Goal: Contribute content

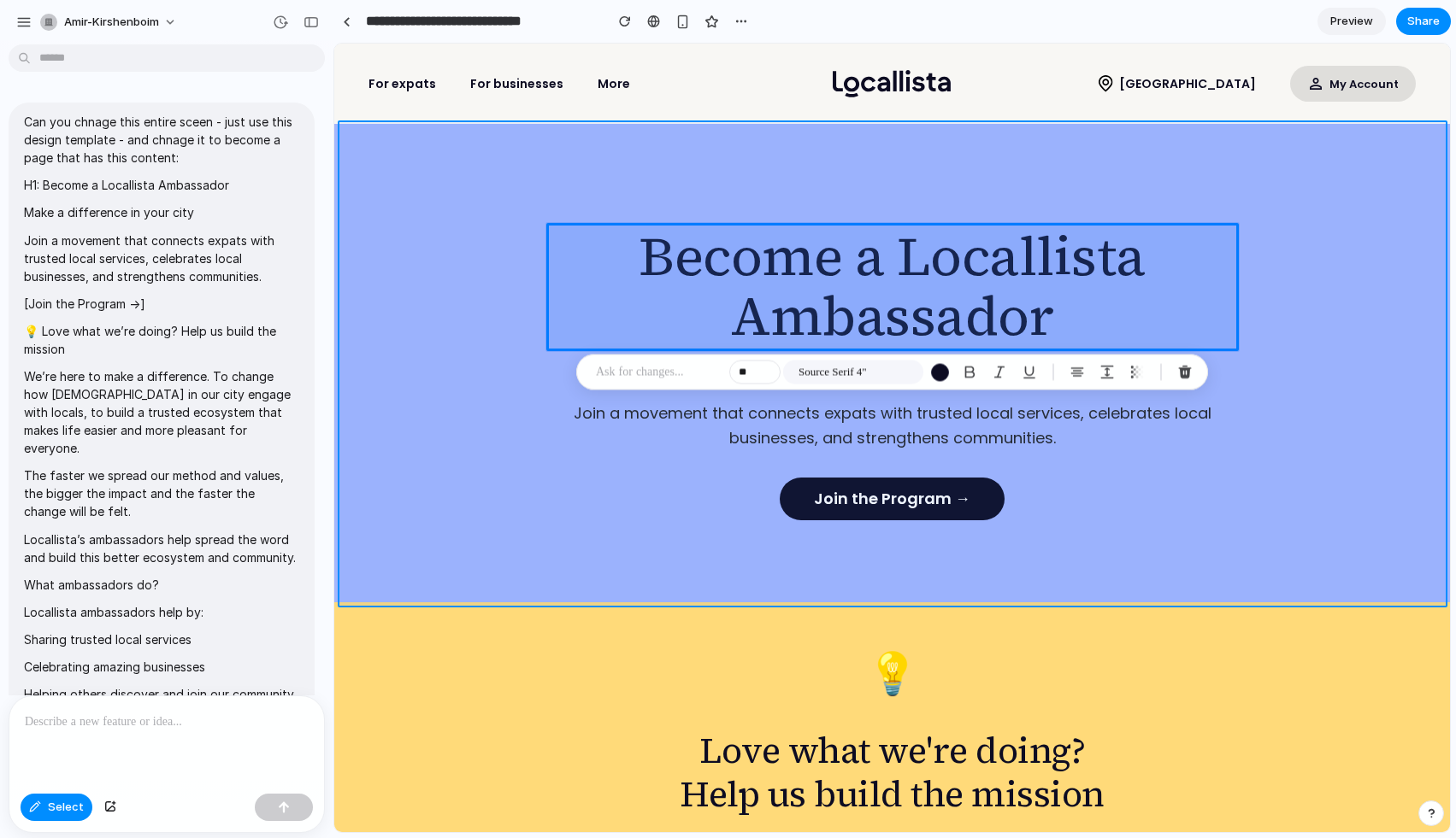
scroll to position [5647, 0]
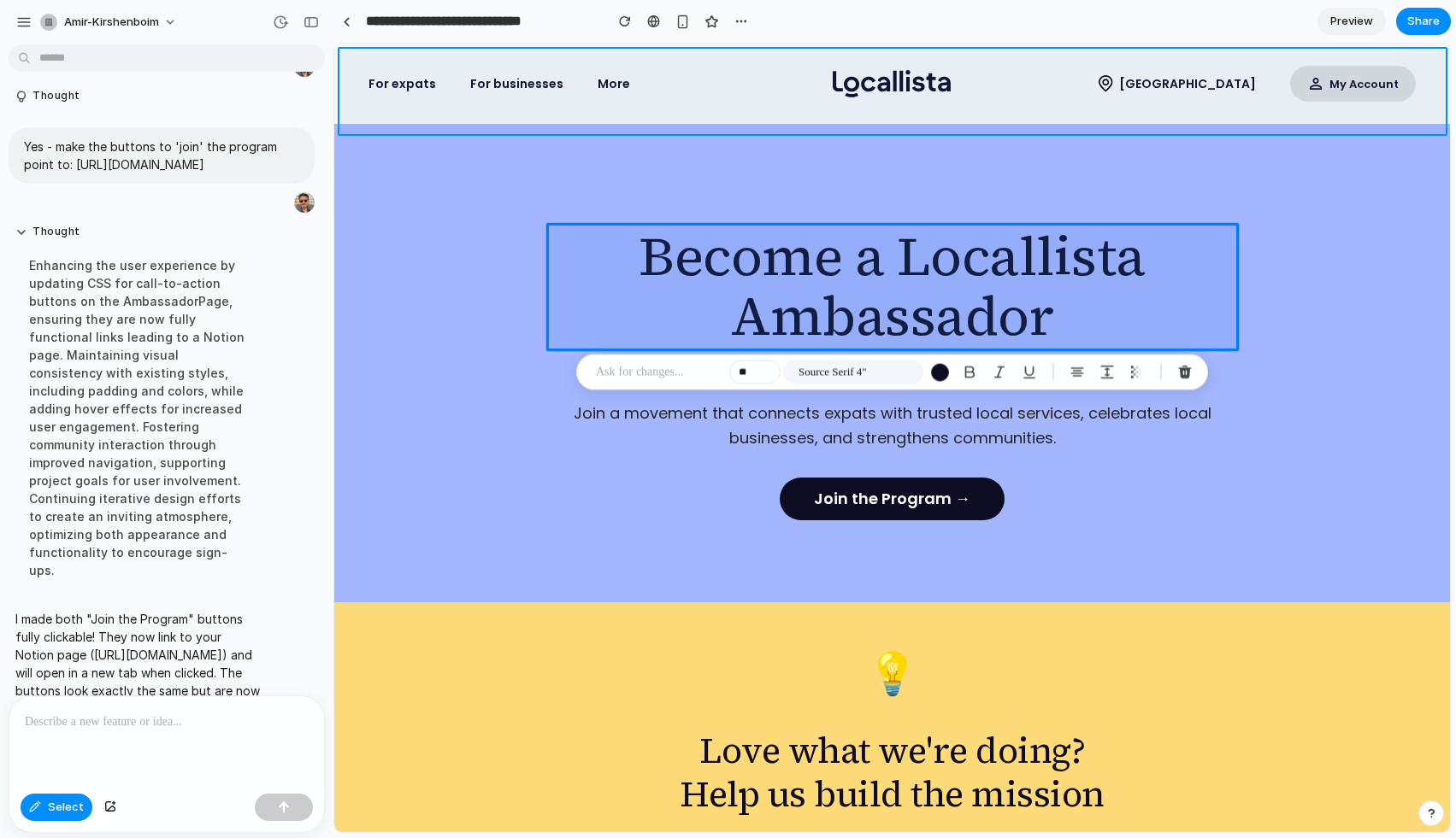
click at [1122, 61] on div at bounding box center [892, 438] width 1115 height 787
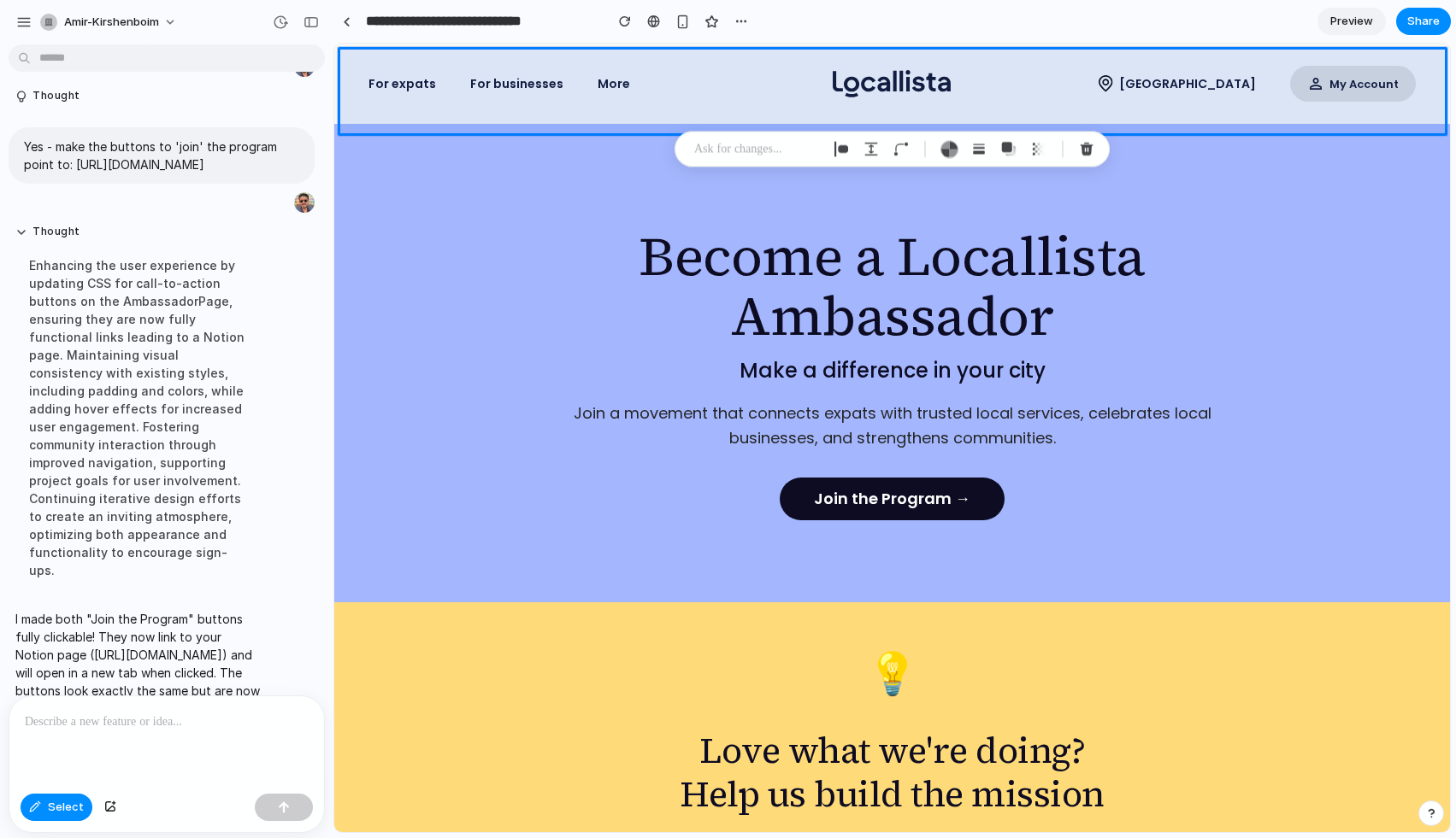
click at [1122, 12] on section "**********" at bounding box center [892, 21] width 1118 height 42
click at [906, 491] on div at bounding box center [892, 438] width 1115 height 787
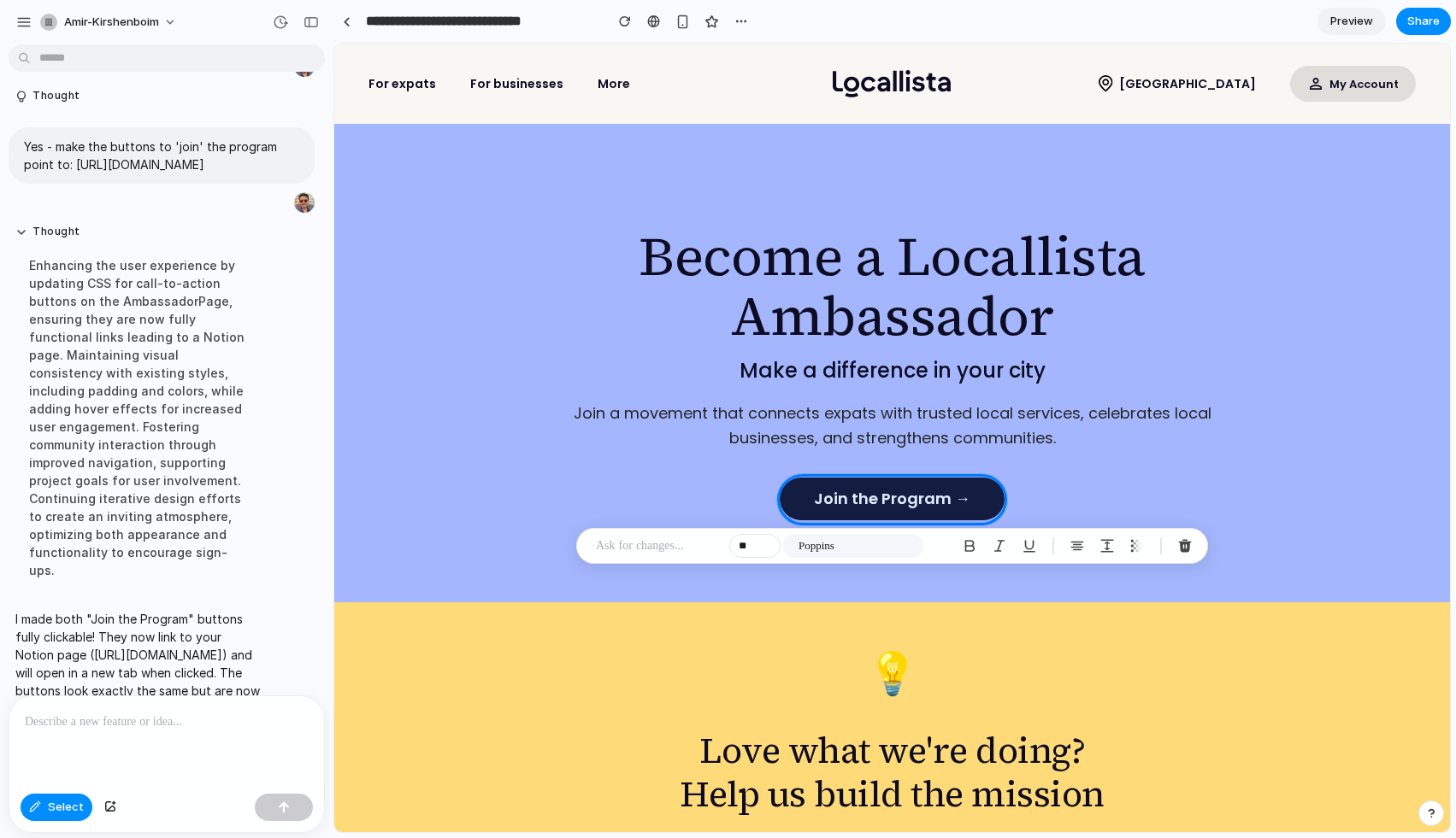
click at [1352, 22] on span "Preview" at bounding box center [1351, 22] width 42 height 17
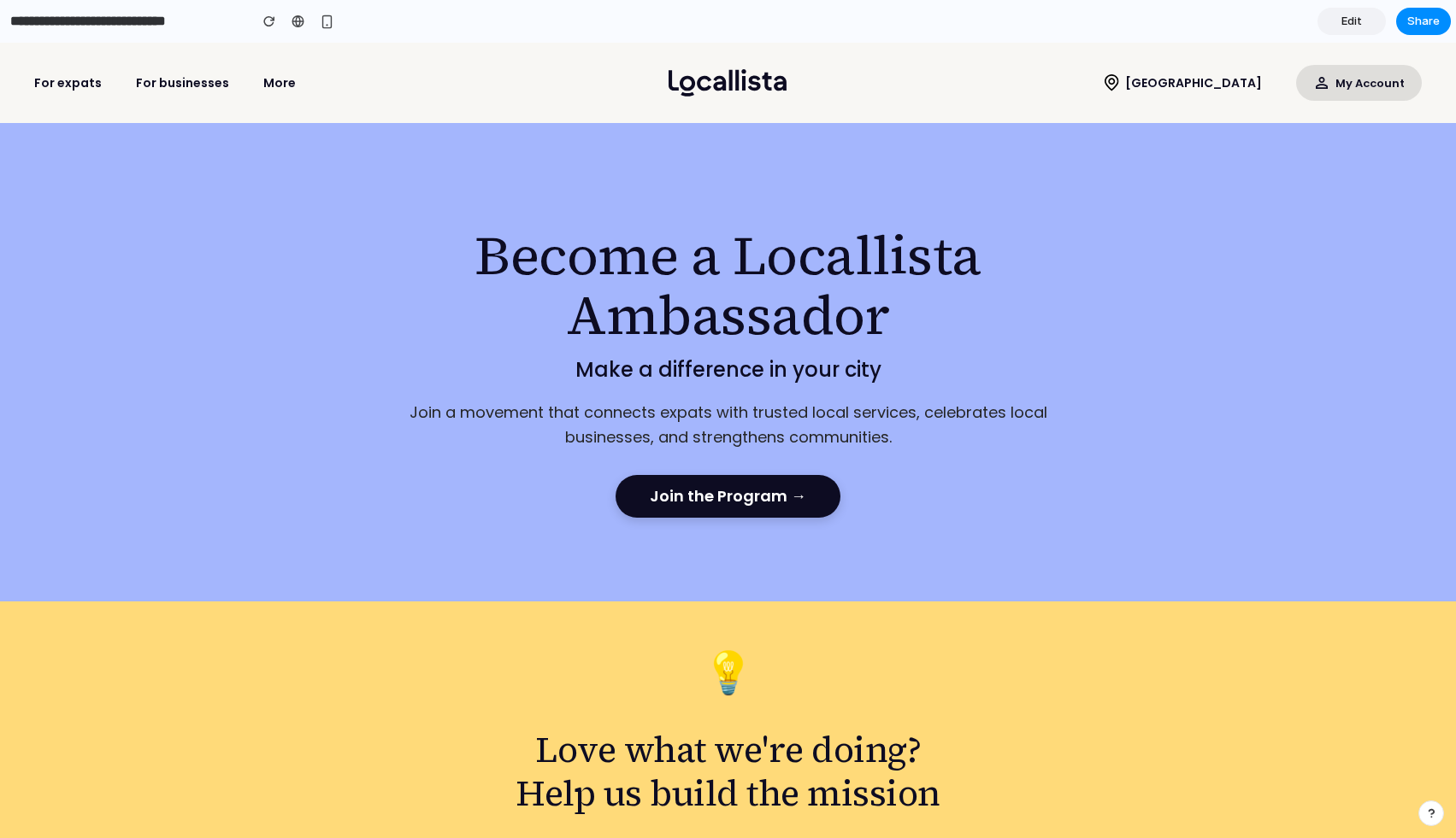
click at [744, 492] on link "Join the Program →" at bounding box center [728, 496] width 225 height 42
click at [1344, 32] on link "Edit" at bounding box center [1351, 21] width 69 height 27
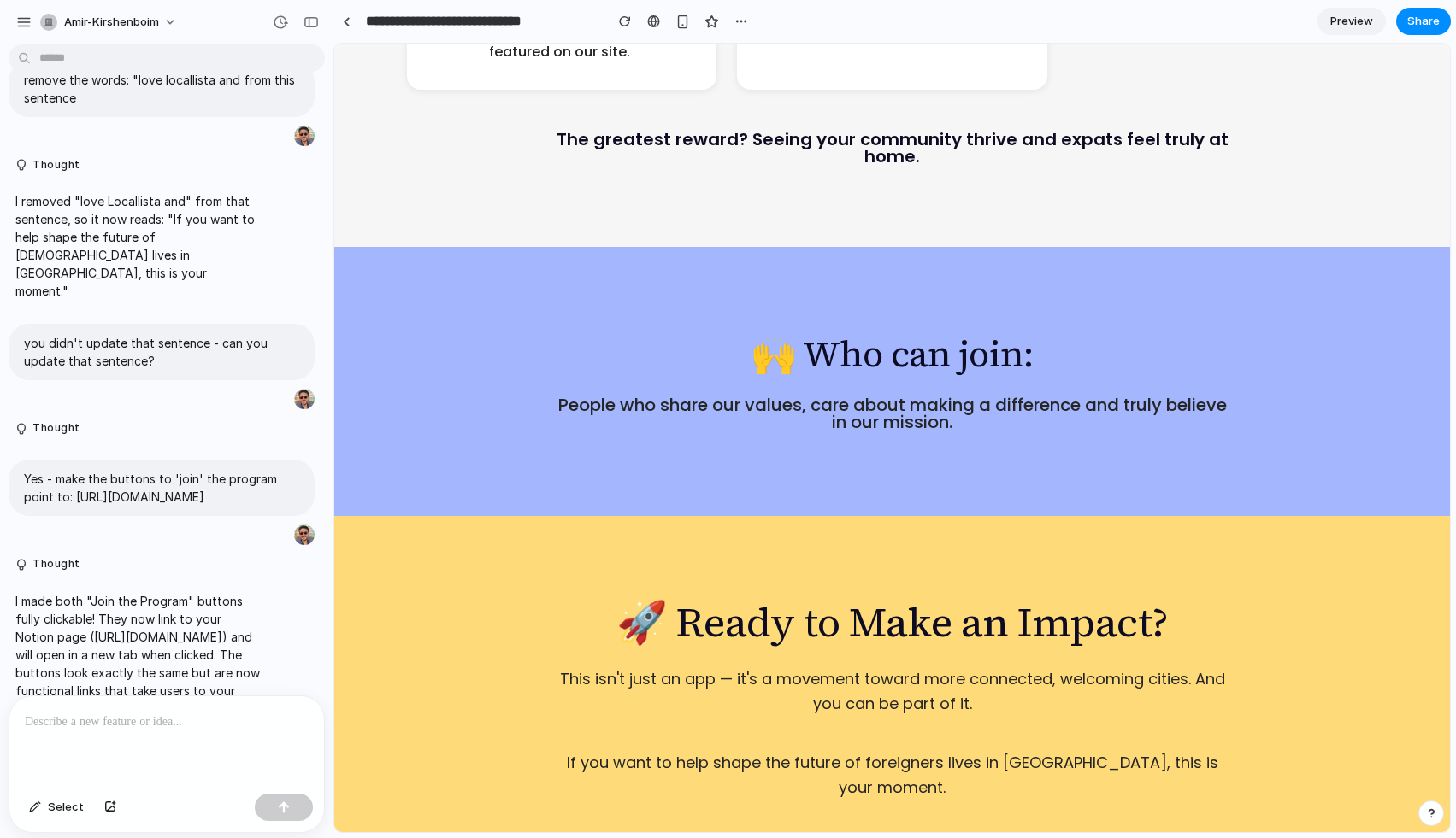
scroll to position [2797, 0]
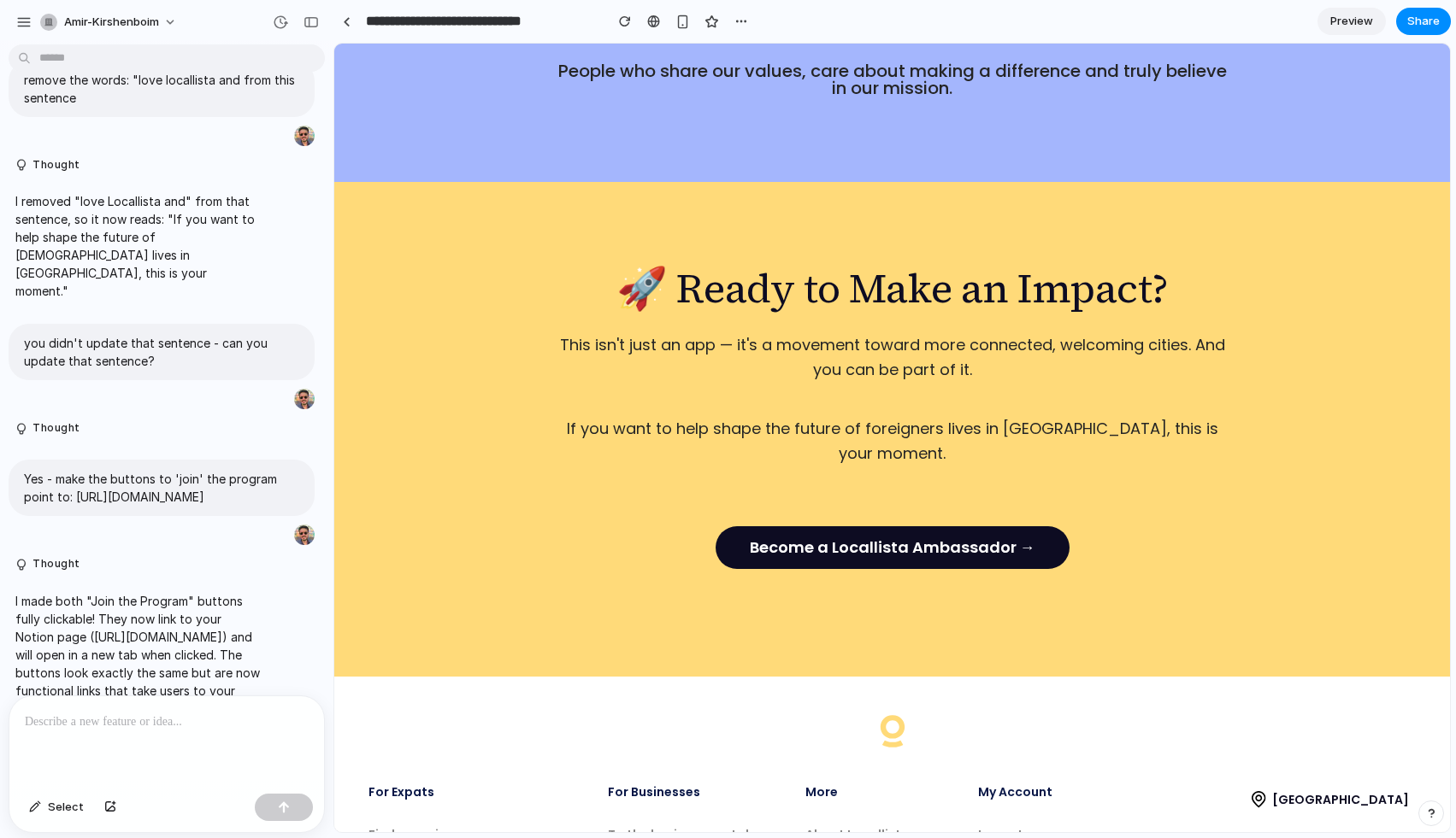
click at [205, 721] on p at bounding box center [166, 722] width 284 height 21
click at [1408, 27] on span "Share" at bounding box center [1423, 22] width 33 height 17
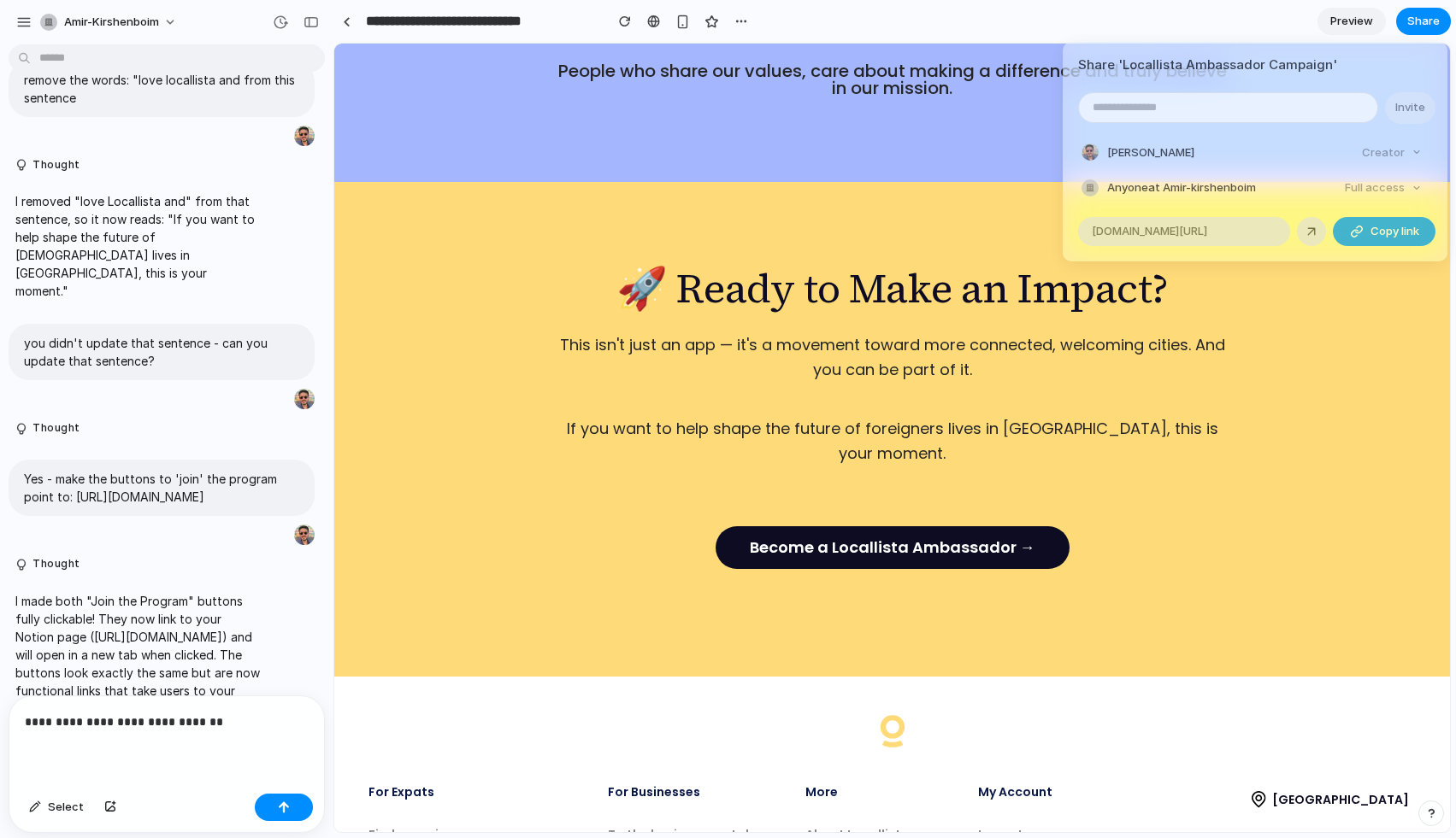
click at [1370, 230] on span "Copy link" at bounding box center [1395, 231] width 49 height 17
click at [990, 80] on div "Share ' Locallista Ambassador Campaign ' Invite [PERSON_NAME] Creator Anyone at…" at bounding box center [728, 419] width 1456 height 838
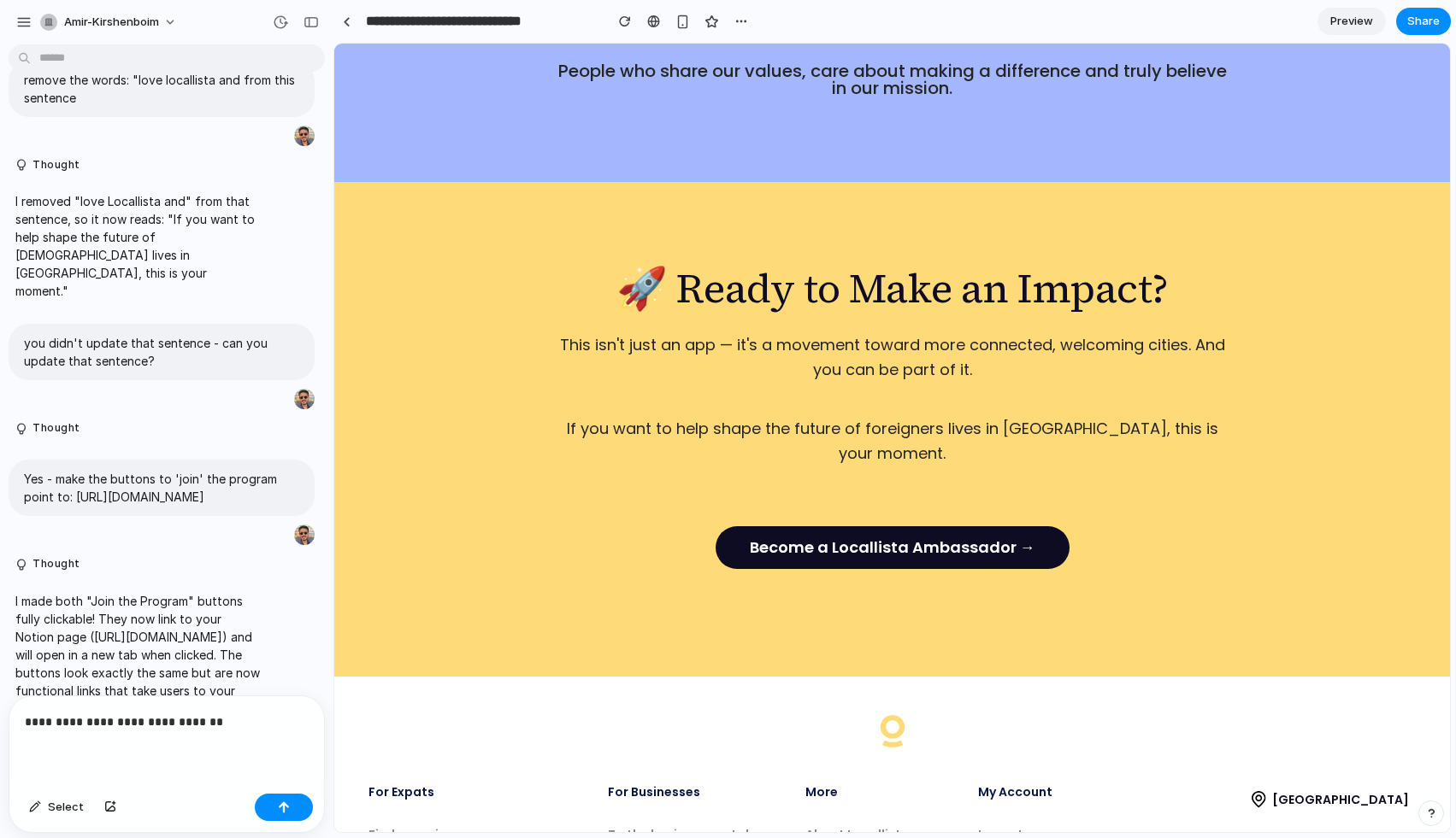
click at [231, 719] on p "**********" at bounding box center [166, 722] width 284 height 21
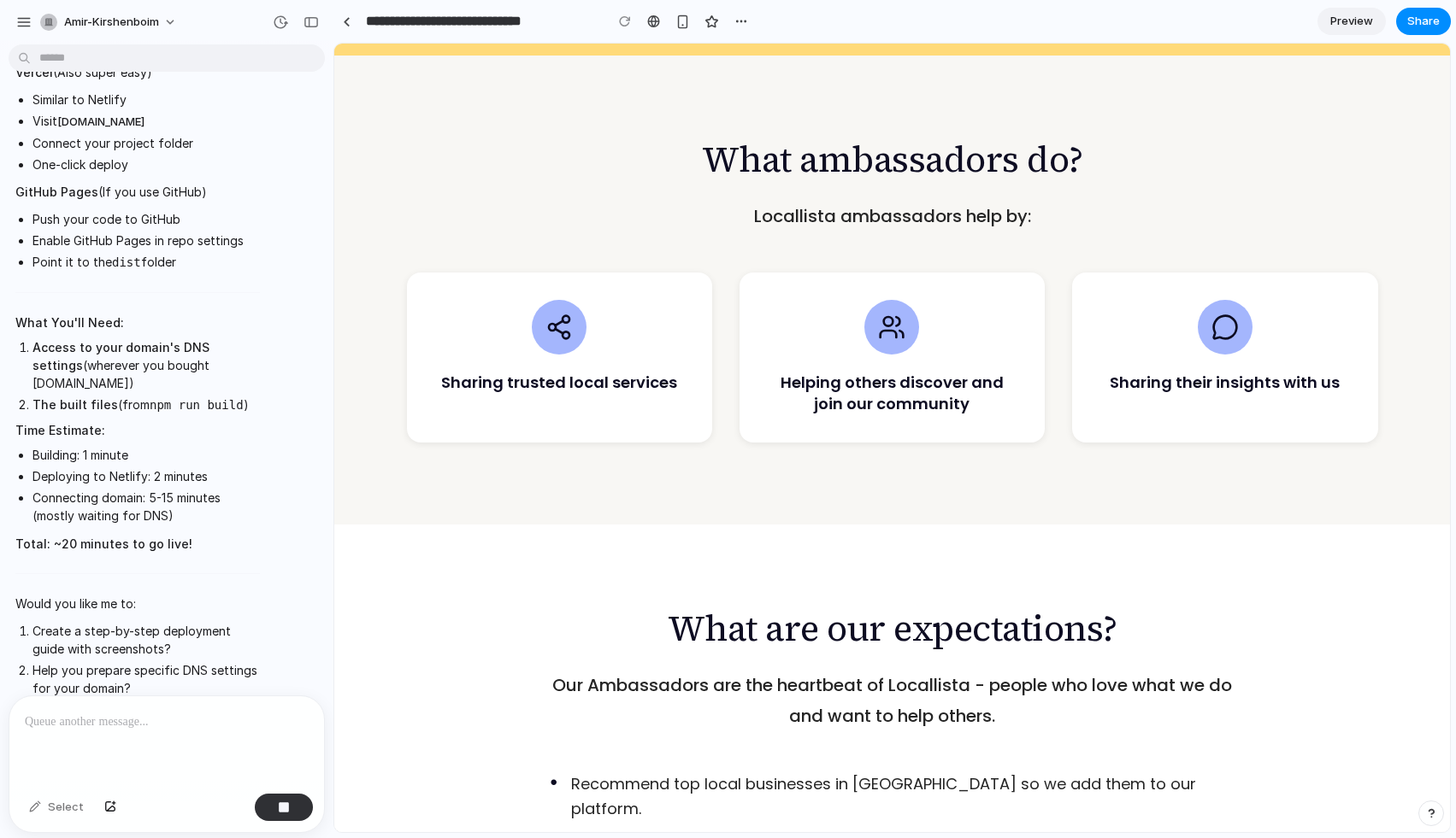
scroll to position [7224, 0]
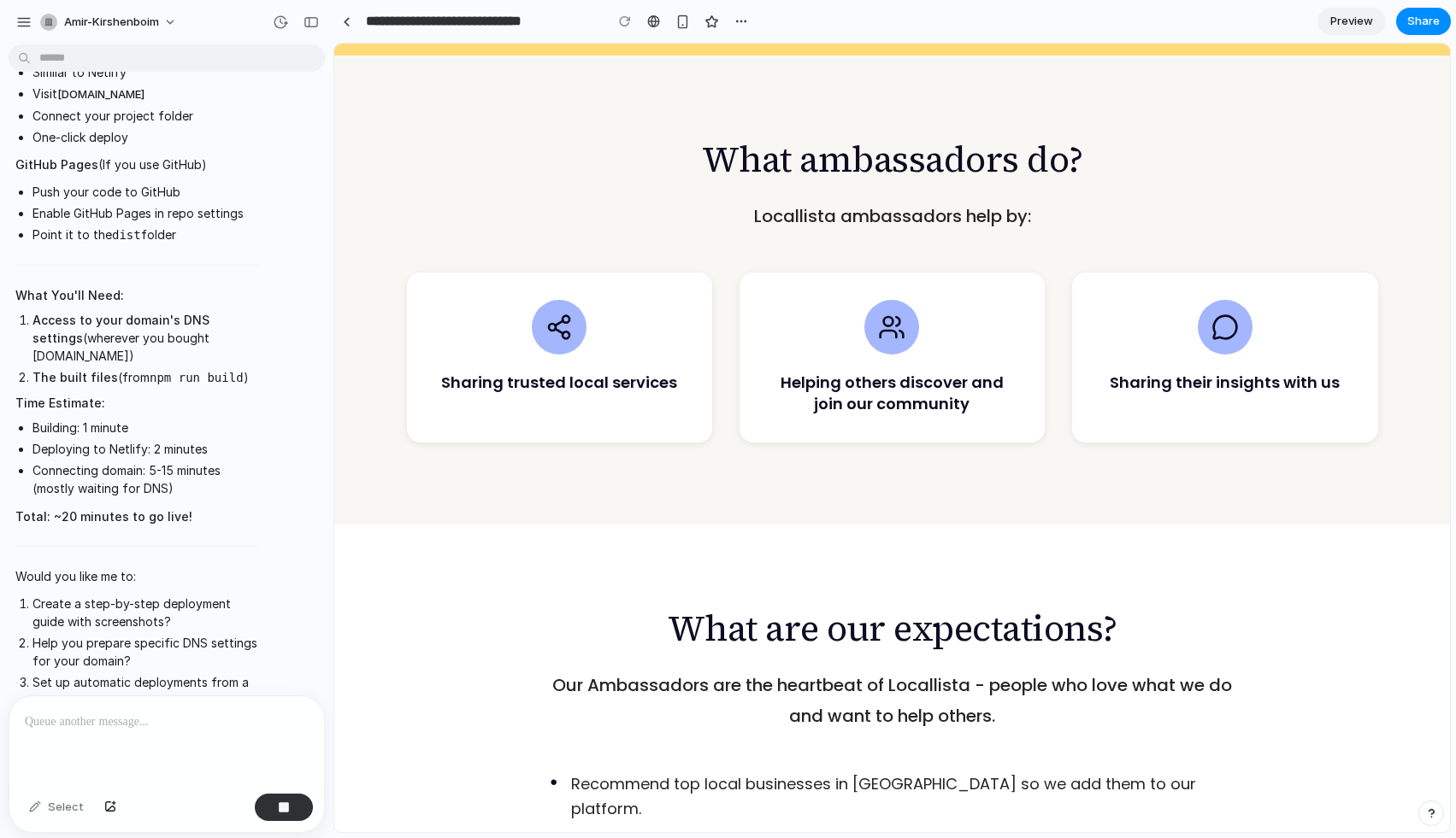
click at [134, 731] on p at bounding box center [166, 722] width 284 height 21
click at [738, 18] on div "button" at bounding box center [741, 21] width 14 height 14
click at [650, 117] on div "Duplicate Delete" at bounding box center [728, 419] width 1456 height 838
click at [256, 722] on p "**********" at bounding box center [166, 722] width 284 height 21
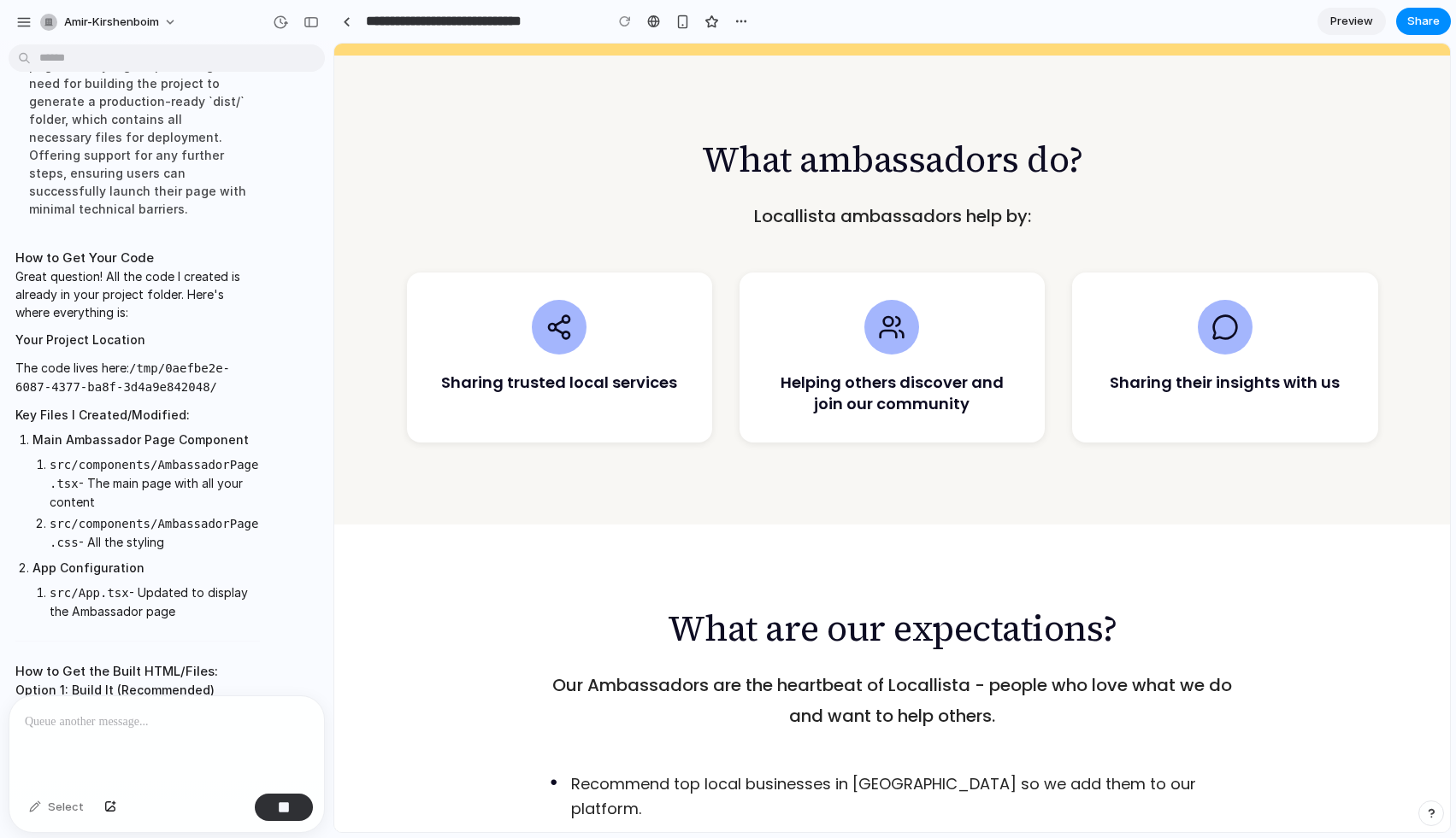
scroll to position [7775, 0]
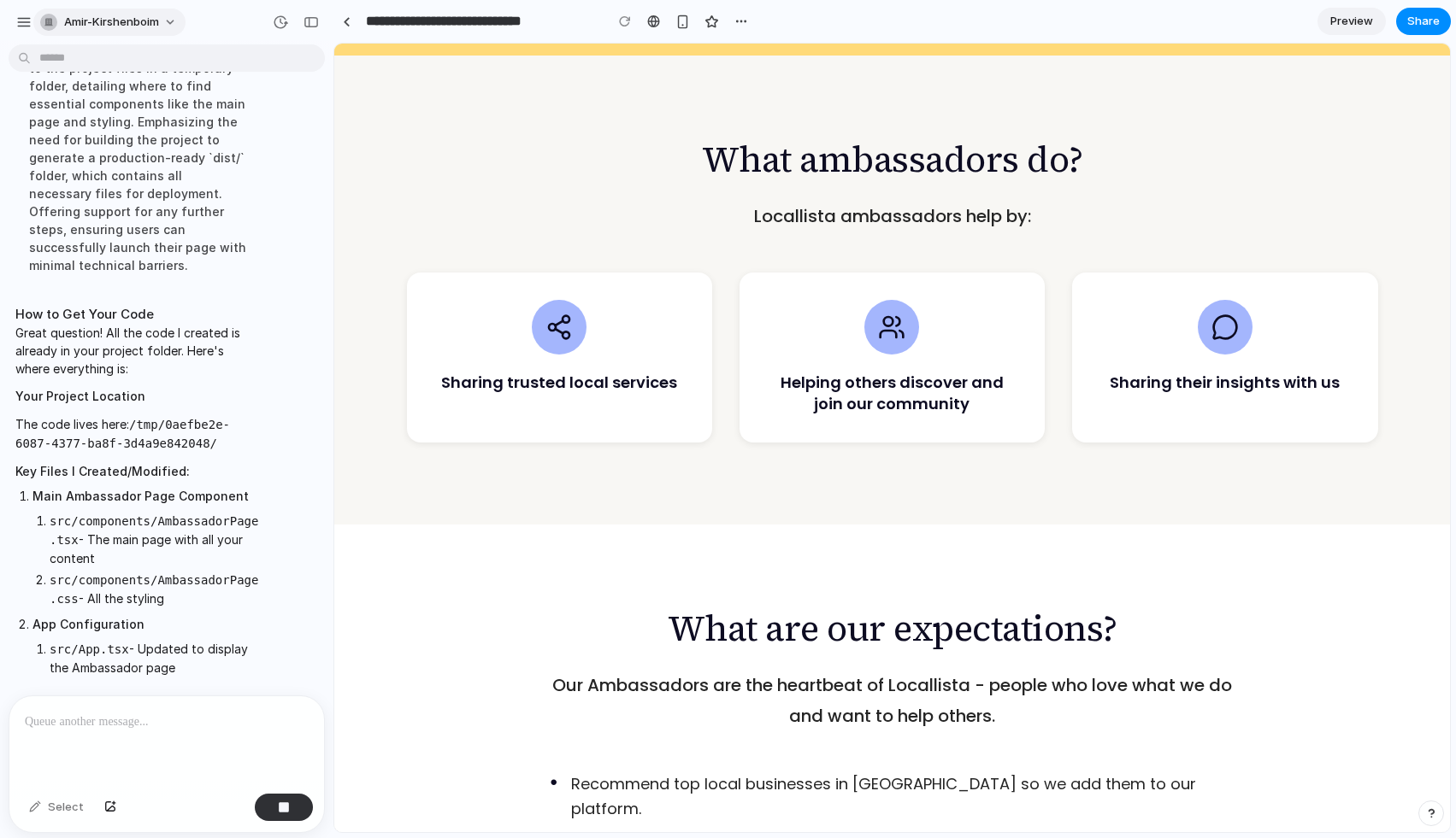
click at [105, 24] on span "amir-kirshenboim" at bounding box center [111, 23] width 95 height 17
click at [386, 21] on div "Settings Invite members Change theme Sign out" at bounding box center [728, 419] width 1456 height 838
click at [745, 25] on div "button" at bounding box center [741, 21] width 14 height 14
click at [636, 86] on div "Duplicate Delete" at bounding box center [728, 419] width 1456 height 838
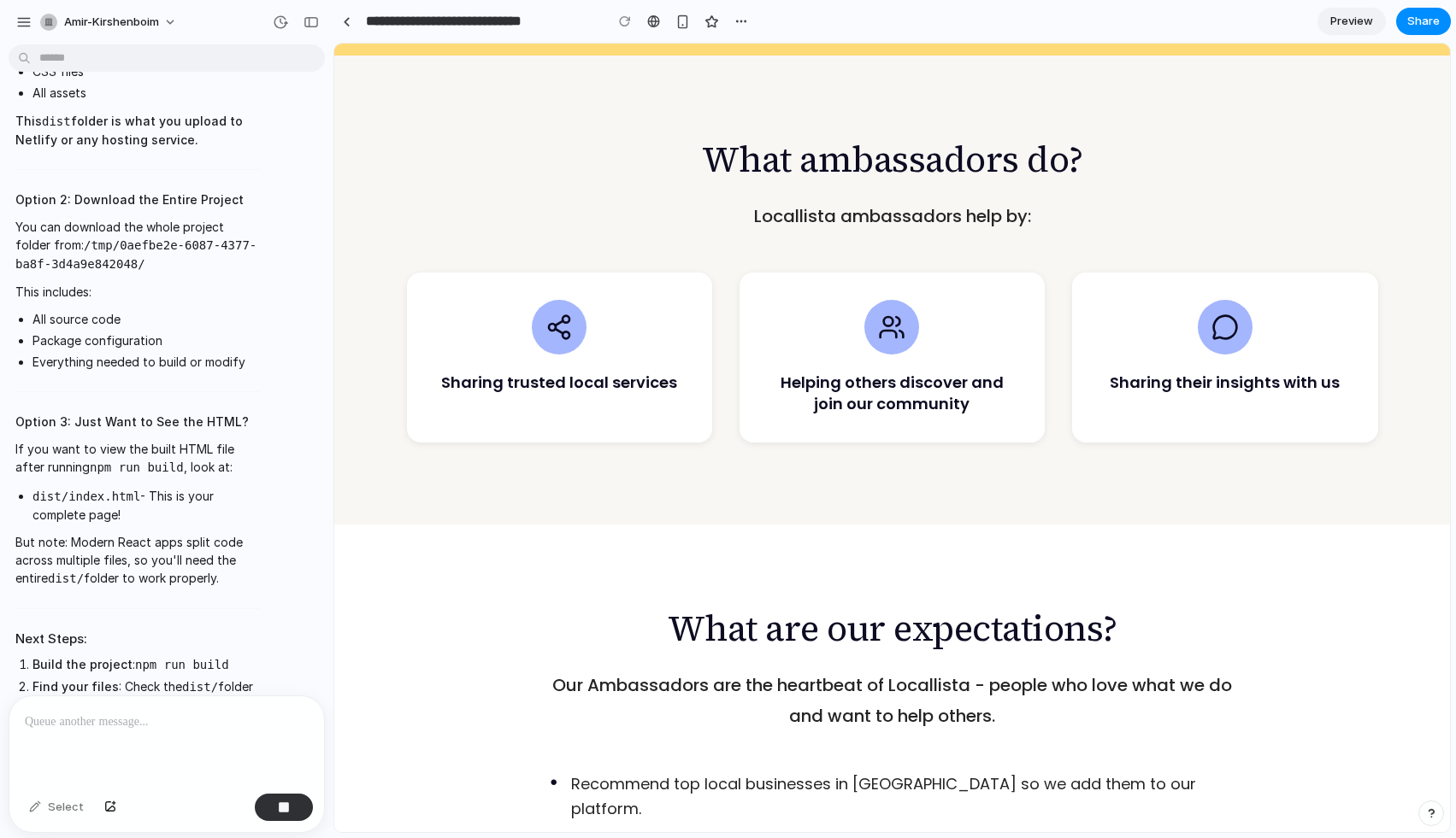
scroll to position [8498, 0]
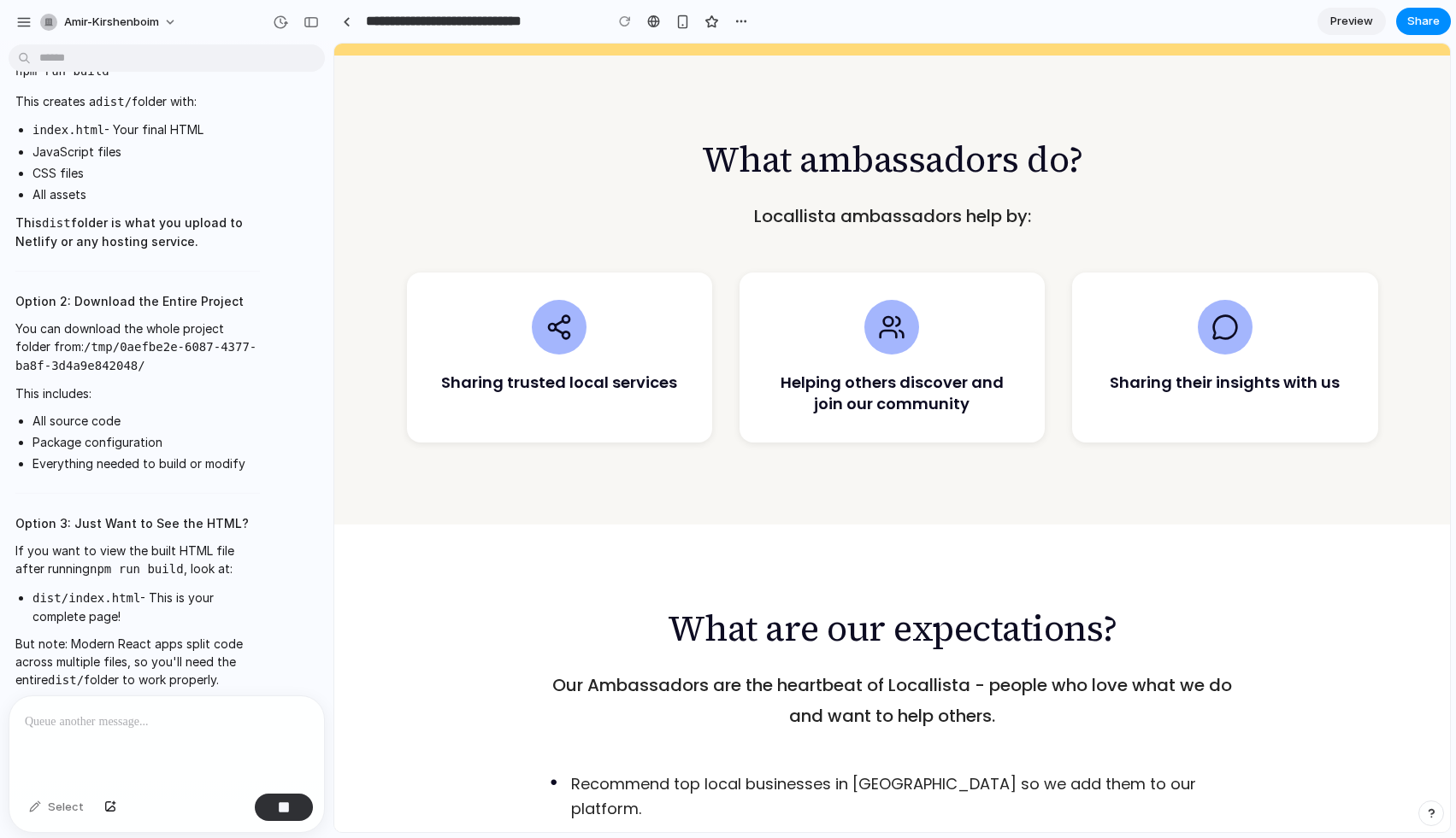
click at [138, 717] on p at bounding box center [166, 722] width 284 height 21
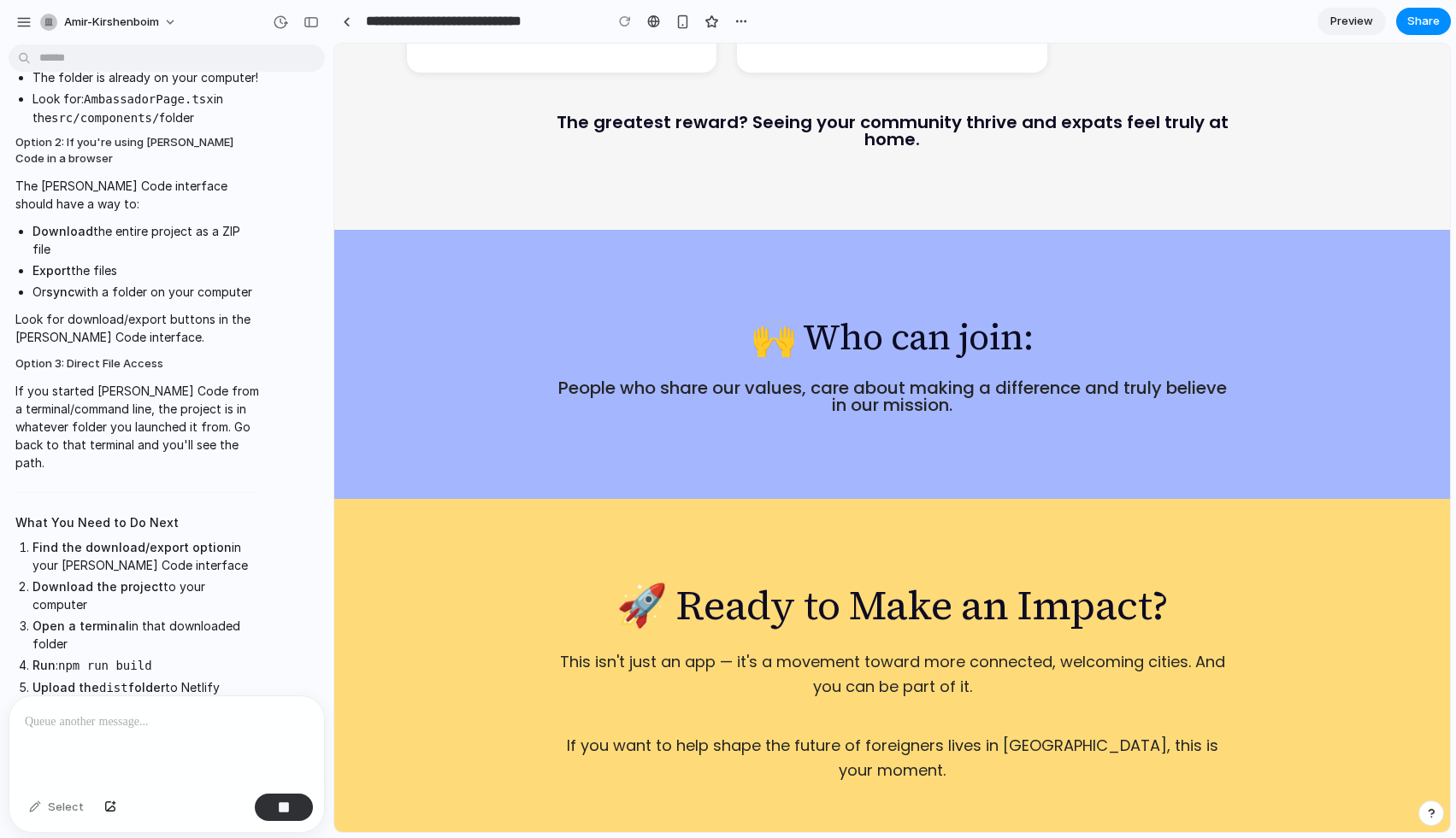
scroll to position [10419, 0]
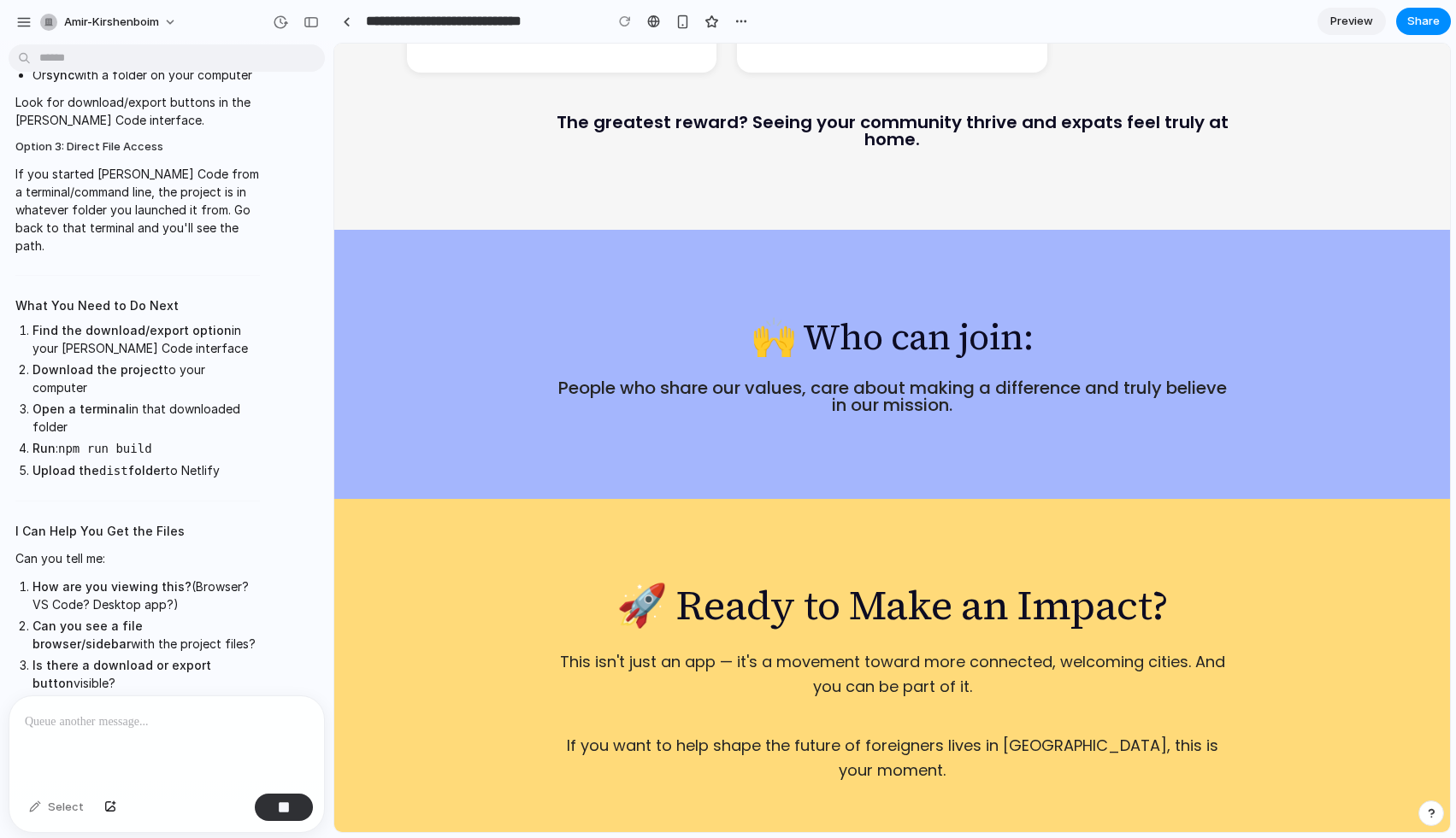
click at [86, 732] on div at bounding box center [166, 741] width 315 height 90
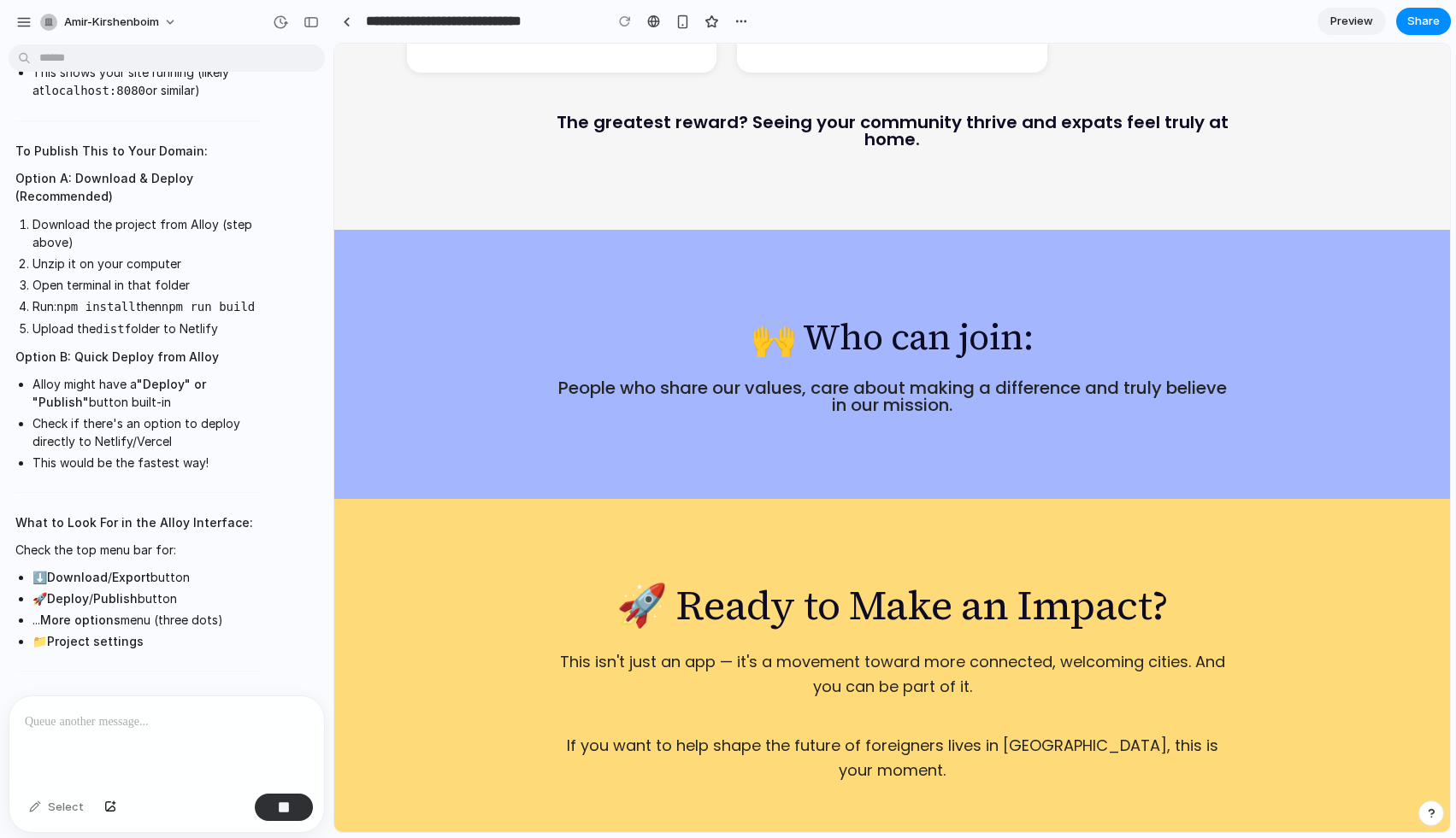
scroll to position [12026, 0]
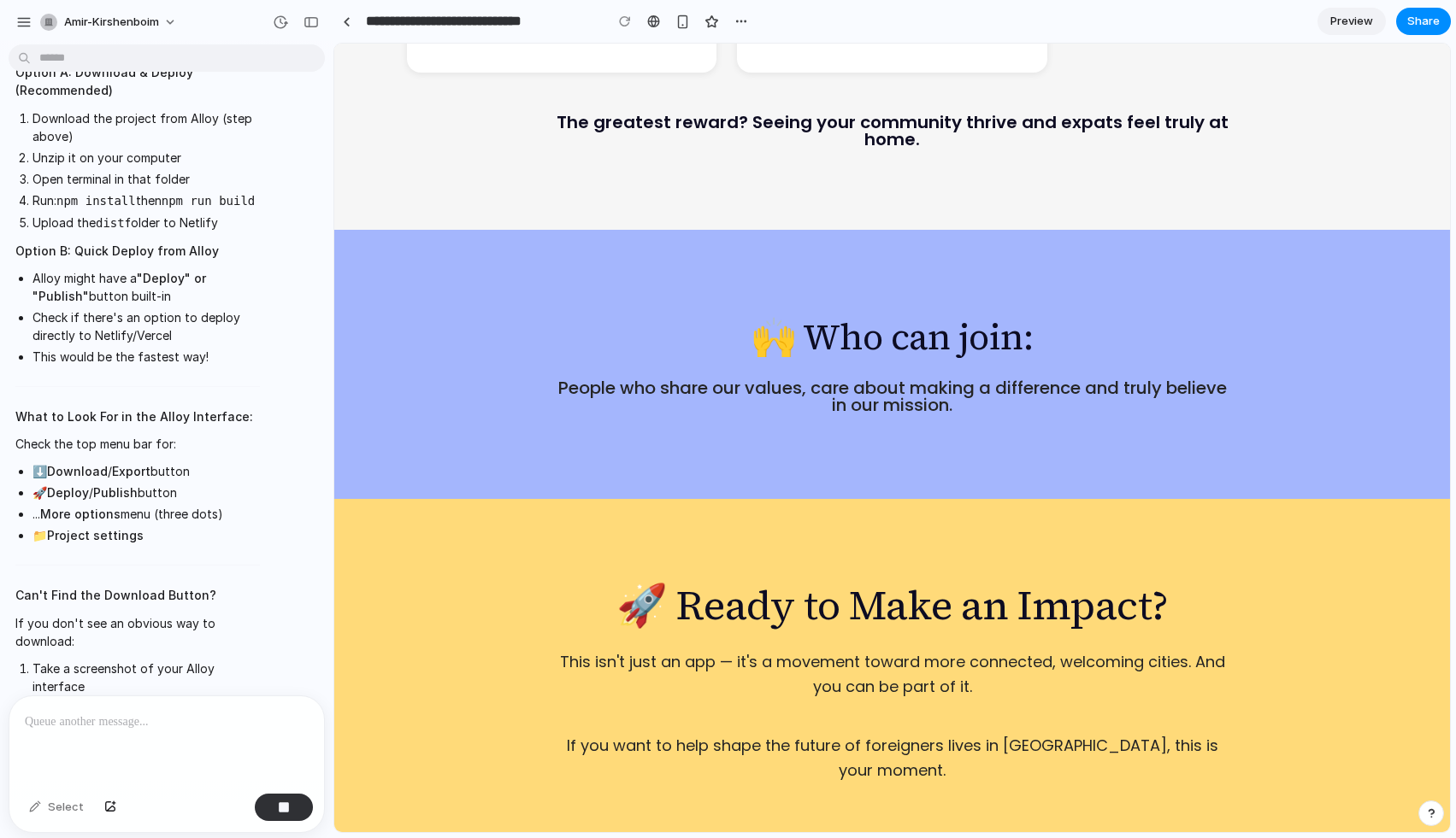
click at [118, 722] on p at bounding box center [166, 722] width 284 height 21
click at [1417, 23] on span "Share" at bounding box center [1423, 22] width 33 height 17
click at [750, 23] on button "button" at bounding box center [741, 21] width 25 height 25
click at [121, 732] on div "Duplicate Delete" at bounding box center [728, 419] width 1456 height 838
click at [117, 731] on p at bounding box center [166, 722] width 284 height 21
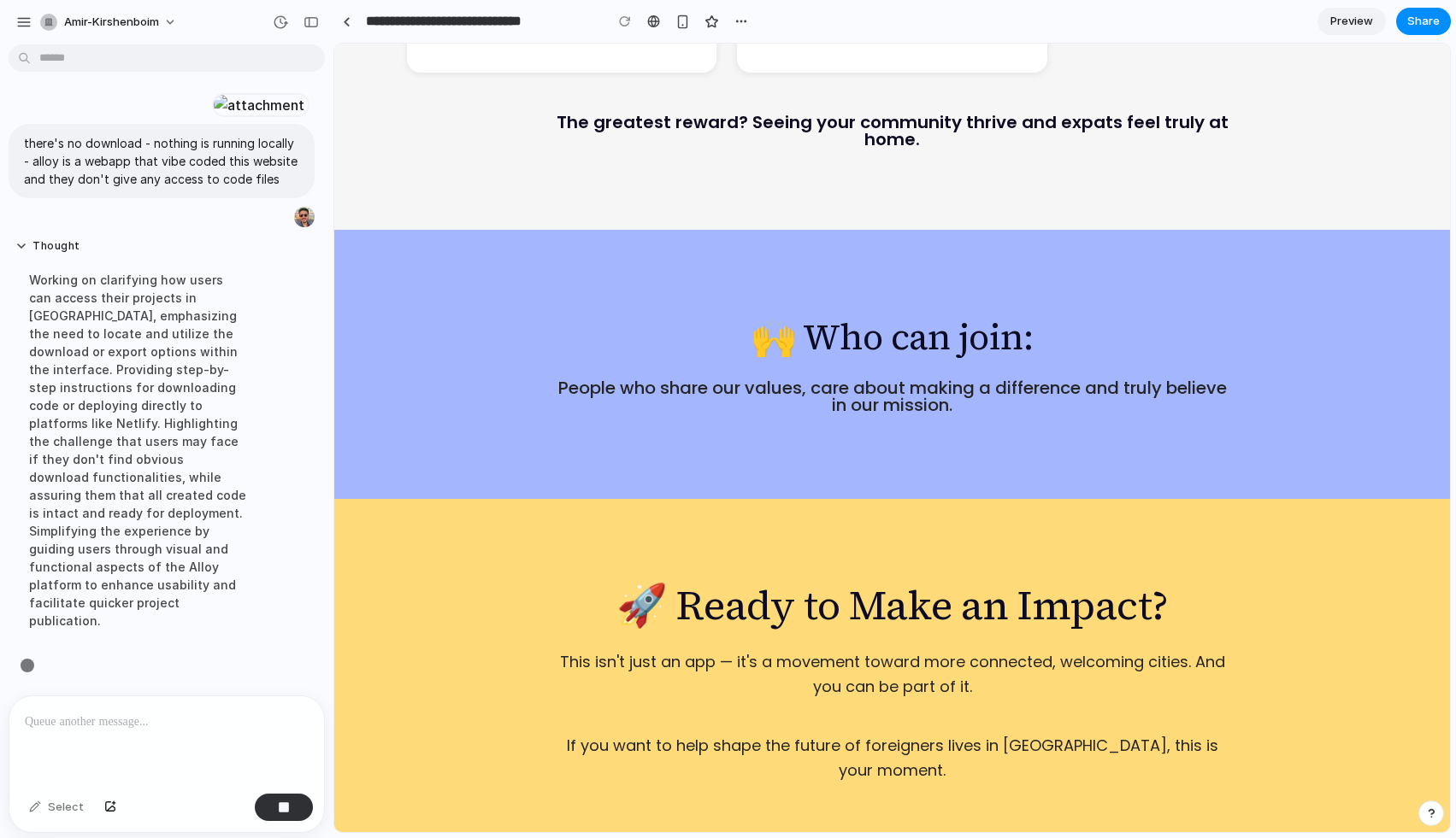
scroll to position [10970, 0]
click at [728, 420] on div at bounding box center [728, 420] width 0 height 0
